Goal: Information Seeking & Learning: Stay updated

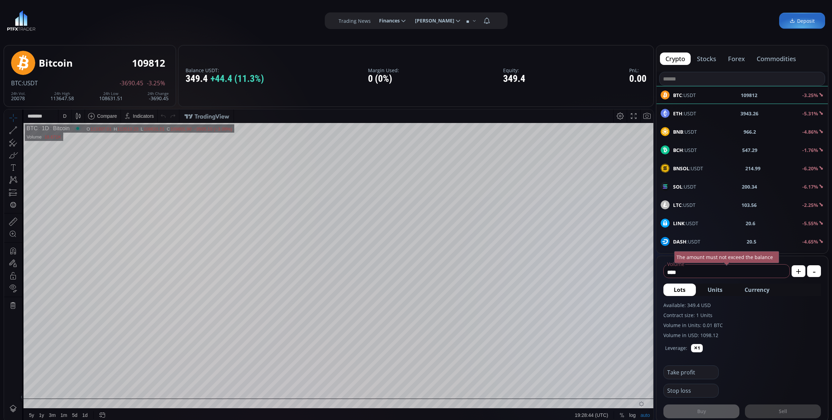
scroll to position [92, 0]
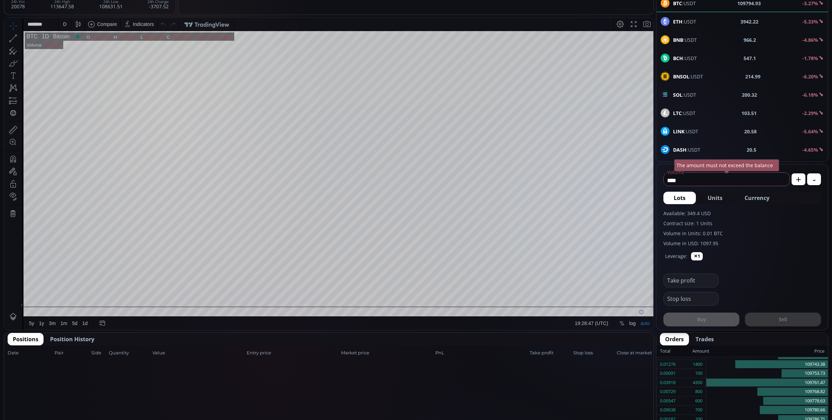
click at [47, 334] on button "Position History" at bounding box center [72, 339] width 55 height 12
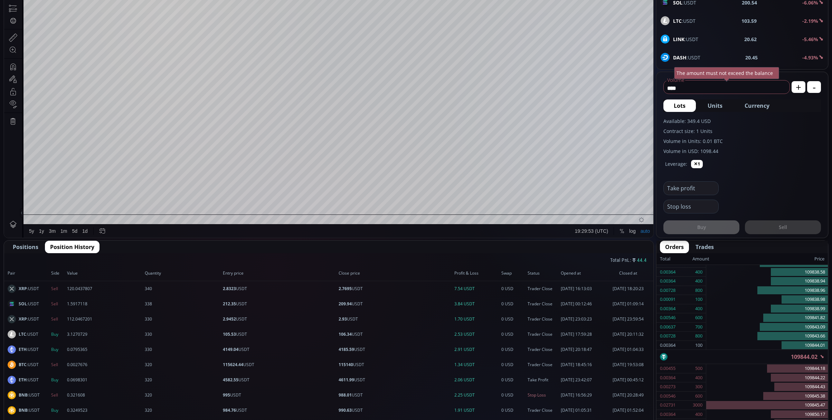
scroll to position [46, 0]
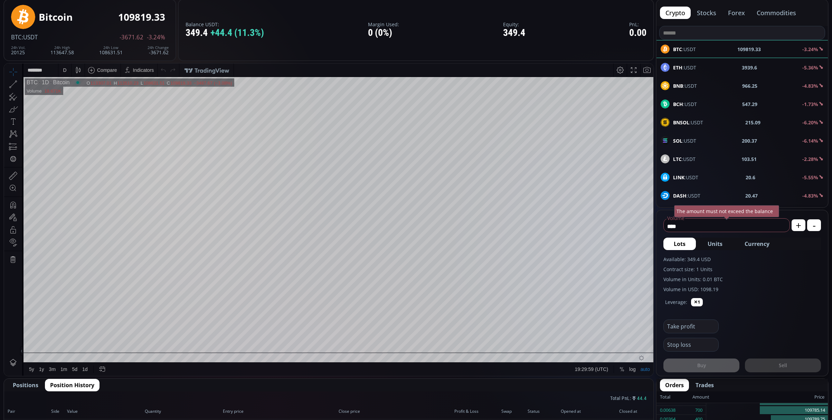
click at [63, 70] on div "D" at bounding box center [64, 70] width 3 height 6
click at [80, 104] on div "5 minutes" at bounding box center [73, 107] width 21 height 6
click at [726, 129] on div "BNSOL :USDT 215.1 -6.19%" at bounding box center [742, 122] width 171 height 18
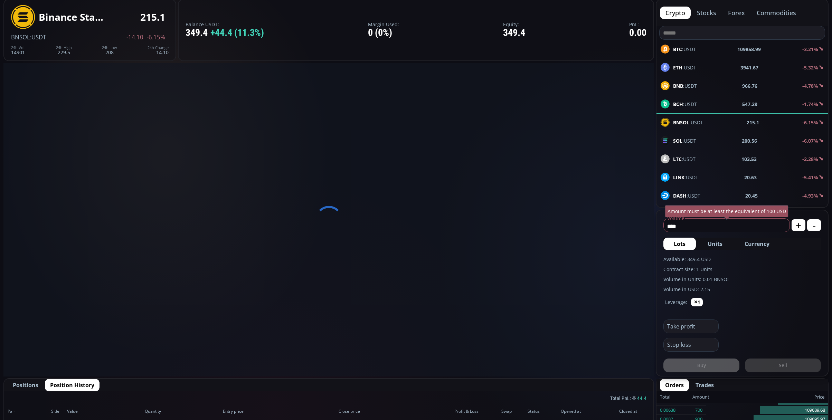
click at [725, 141] on div "SOL :USDT 200.56 -6.07%" at bounding box center [742, 140] width 163 height 9
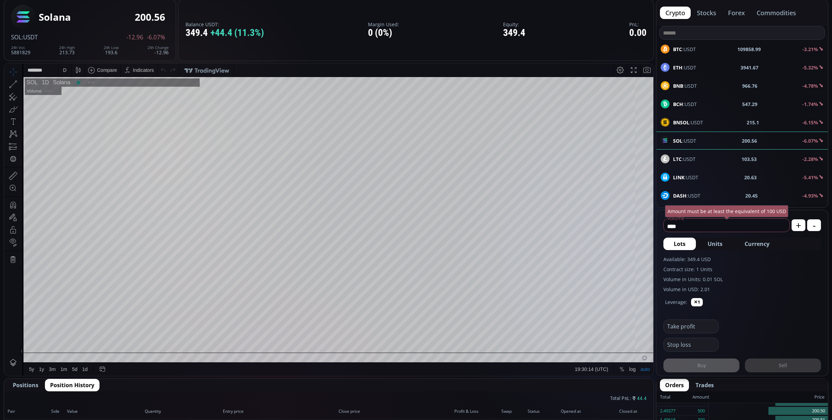
scroll to position [98, 0]
click at [62, 71] on div "D" at bounding box center [65, 70] width 6 height 13
click at [88, 118] on div "15 minutes" at bounding box center [82, 118] width 42 height 6
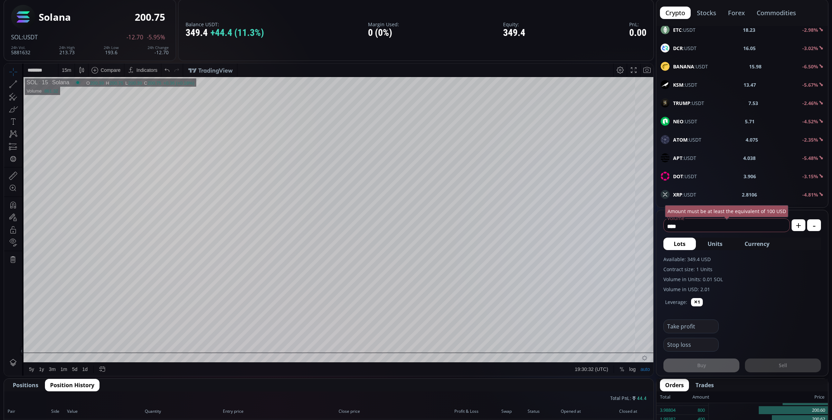
scroll to position [276, 0]
click at [718, 102] on div "XRP :USDT 2.8107 -4.81%" at bounding box center [742, 102] width 163 height 9
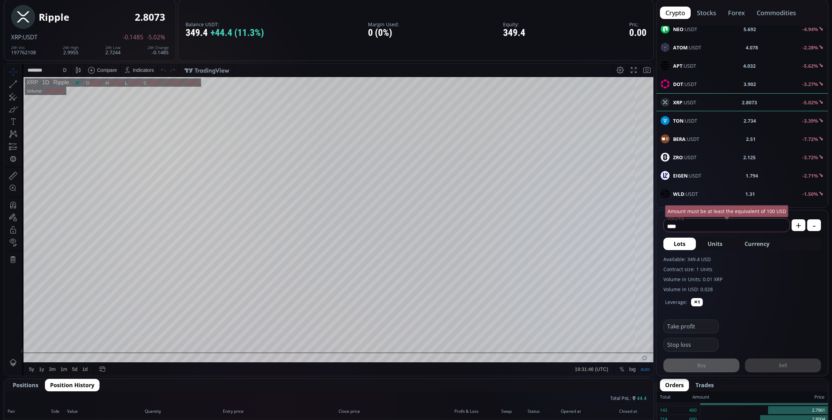
scroll to position [92, 0]
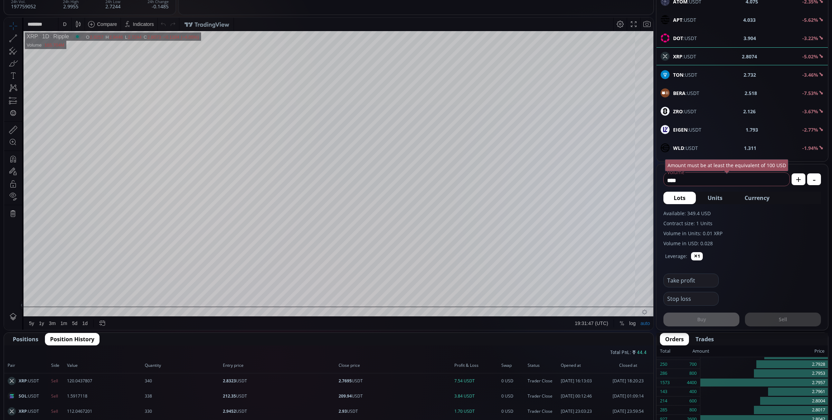
click at [29, 340] on span "Positions" at bounding box center [26, 339] width 26 height 8
